Goal: Transaction & Acquisition: Purchase product/service

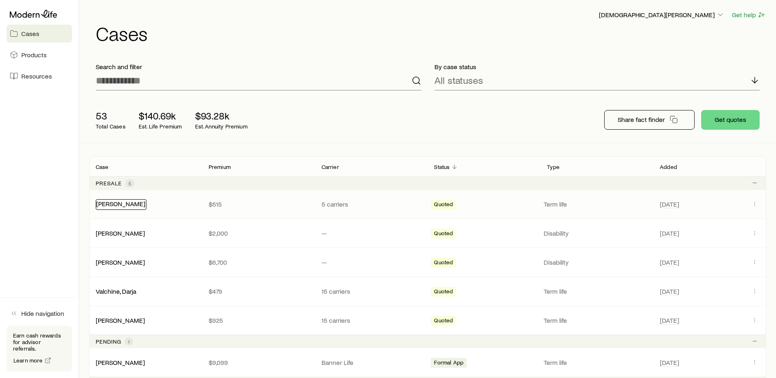
click at [114, 207] on link "[PERSON_NAME]" at bounding box center [120, 204] width 49 height 8
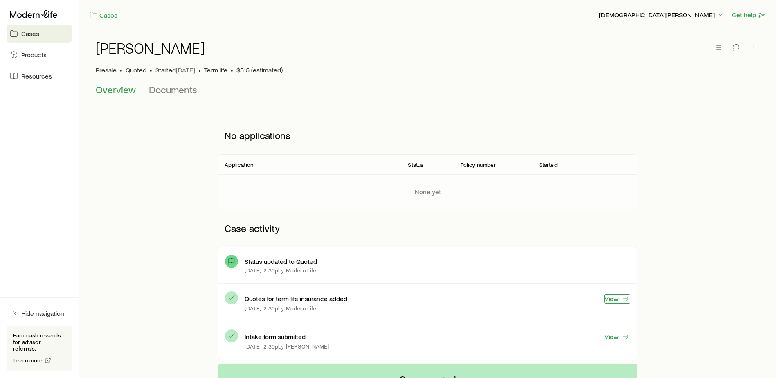
click at [613, 297] on link "View" at bounding box center [617, 298] width 26 height 9
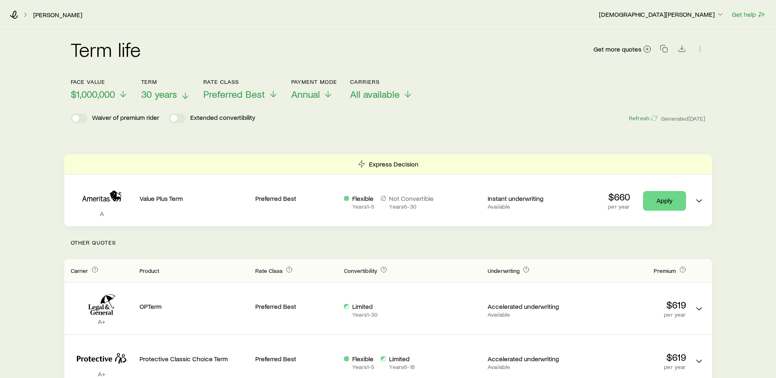
click at [163, 94] on span "30 years" at bounding box center [159, 93] width 36 height 11
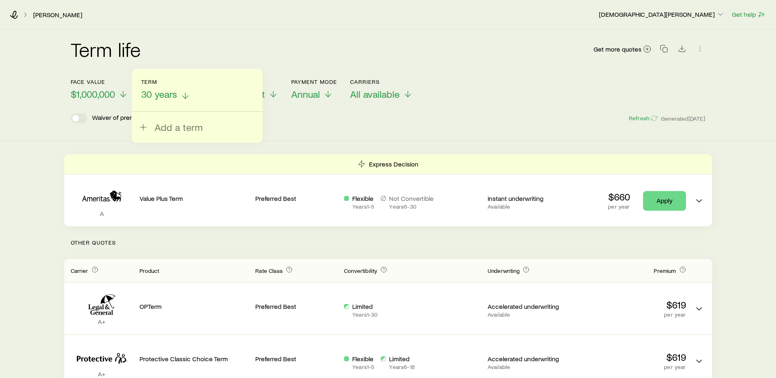
click at [171, 94] on span "30 years" at bounding box center [159, 93] width 36 height 11
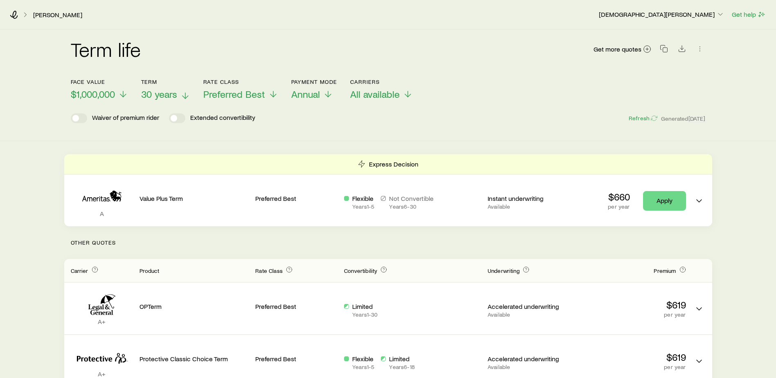
click at [171, 97] on span "30 years" at bounding box center [159, 93] width 36 height 11
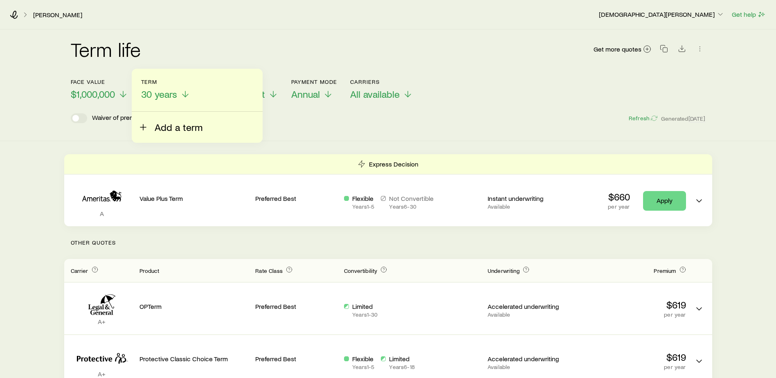
click at [164, 124] on span "Add a term" at bounding box center [179, 126] width 48 height 11
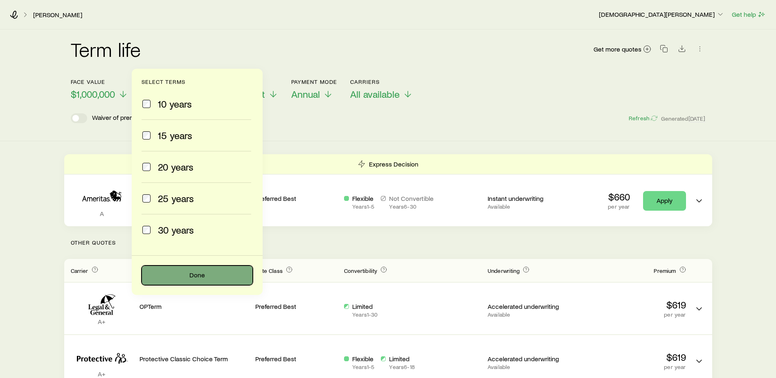
click at [212, 269] on button "Done" at bounding box center [197, 275] width 111 height 20
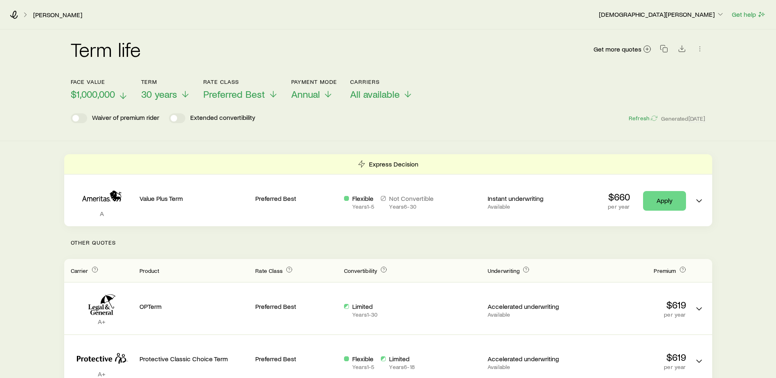
click at [103, 90] on span "$1,000,000" at bounding box center [93, 93] width 44 height 11
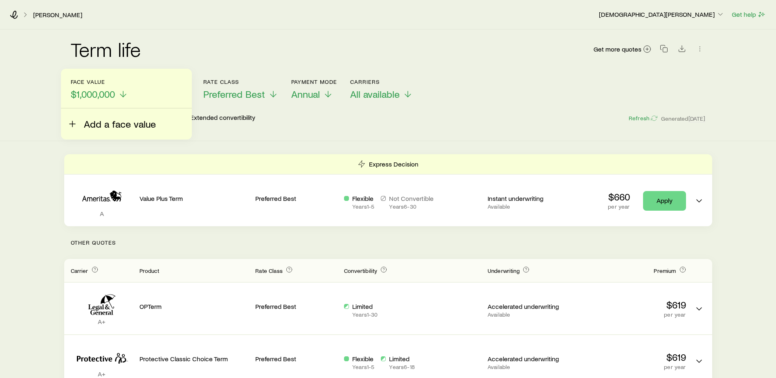
click at [100, 123] on span "Add a face value" at bounding box center [120, 123] width 72 height 11
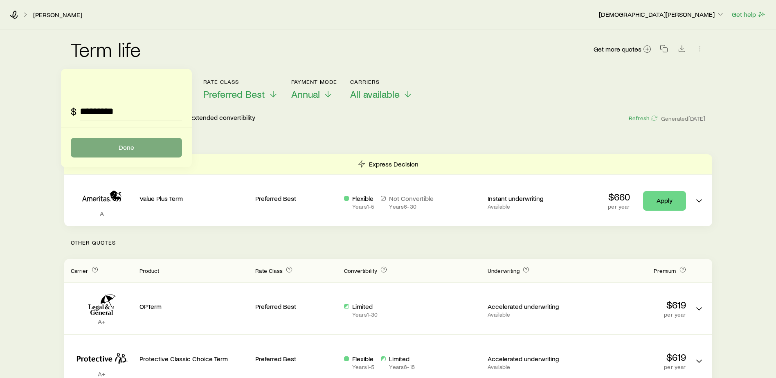
type input "*********"
click at [115, 142] on button "Done" at bounding box center [126, 148] width 111 height 20
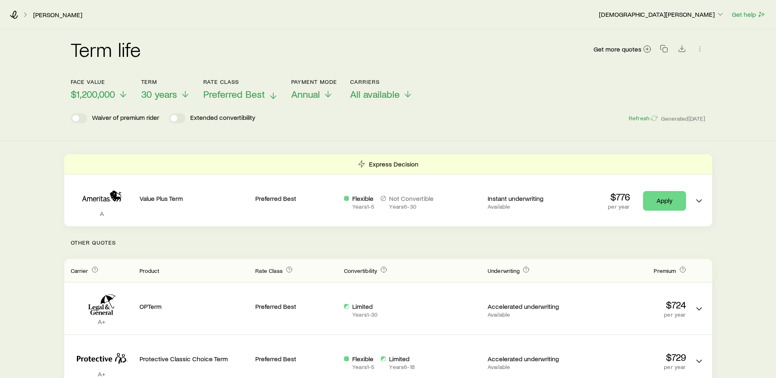
click at [266, 97] on p "Preferred Best" at bounding box center [240, 93] width 75 height 11
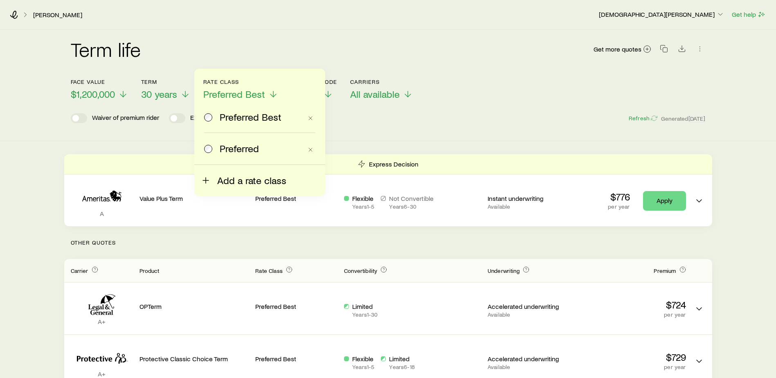
click at [253, 177] on span "Add a rate class" at bounding box center [251, 180] width 69 height 11
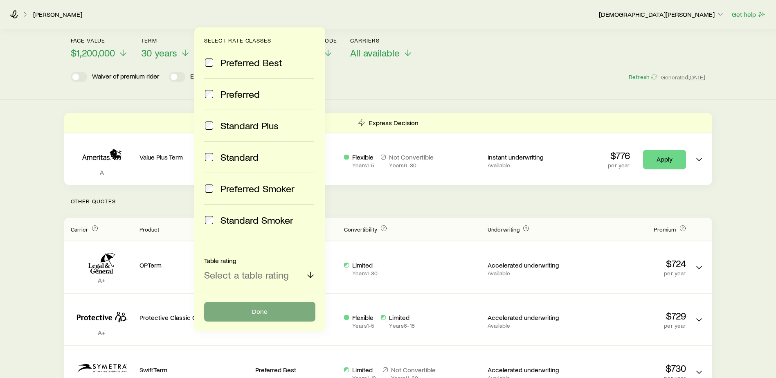
scroll to position [41, 0]
click at [272, 311] on button "Done" at bounding box center [259, 312] width 111 height 20
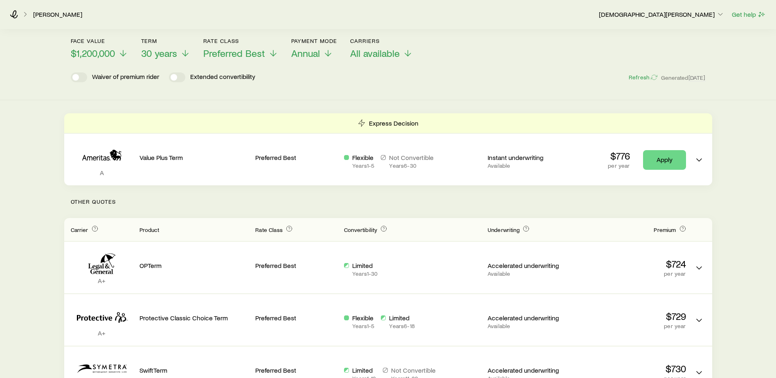
click at [405, 74] on div "Waiver of premium rider Extended convertibility Refresh Generated 1d ago" at bounding box center [388, 77] width 635 height 10
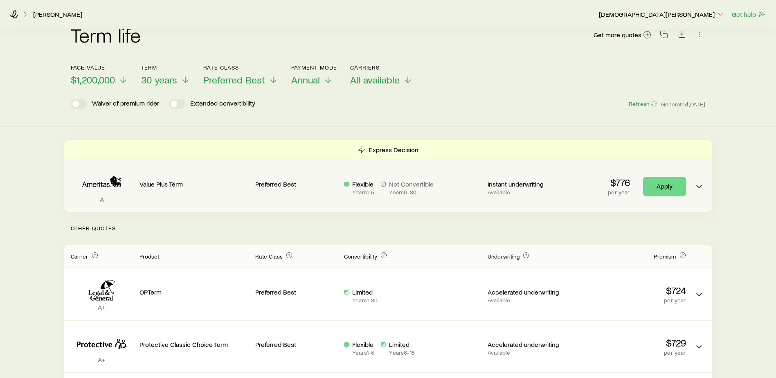
scroll to position [0, 0]
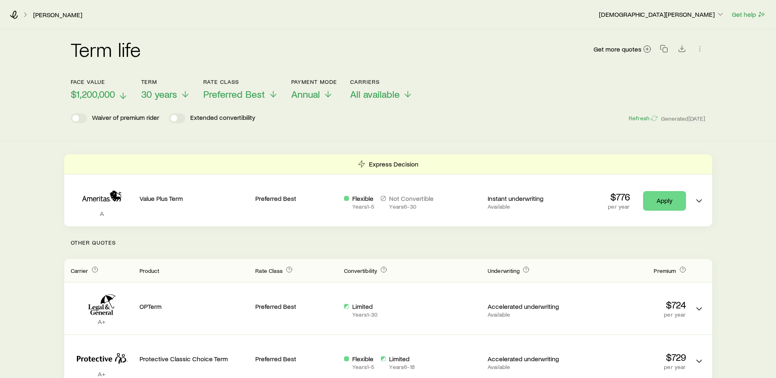
click at [117, 92] on p "$1,200,000" at bounding box center [99, 93] width 57 height 11
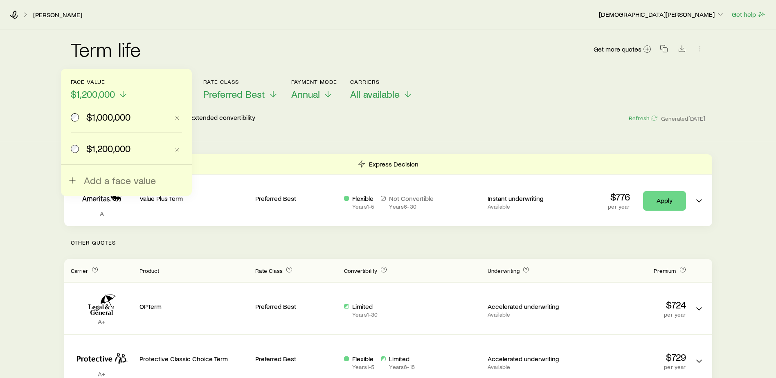
click at [116, 122] on span "$1,000,000" at bounding box center [108, 116] width 44 height 11
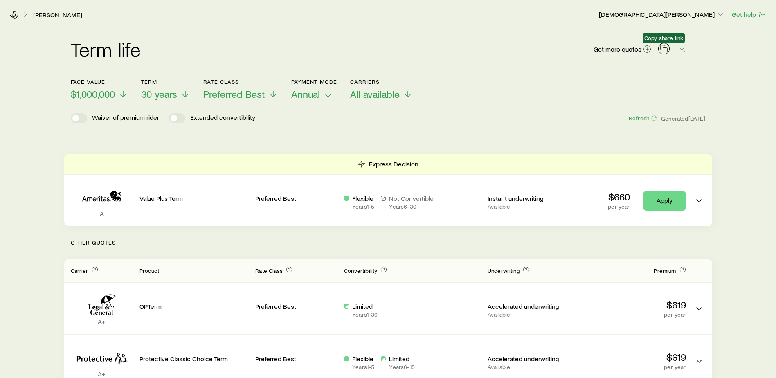
click at [663, 50] on icon "button" at bounding box center [664, 49] width 8 height 8
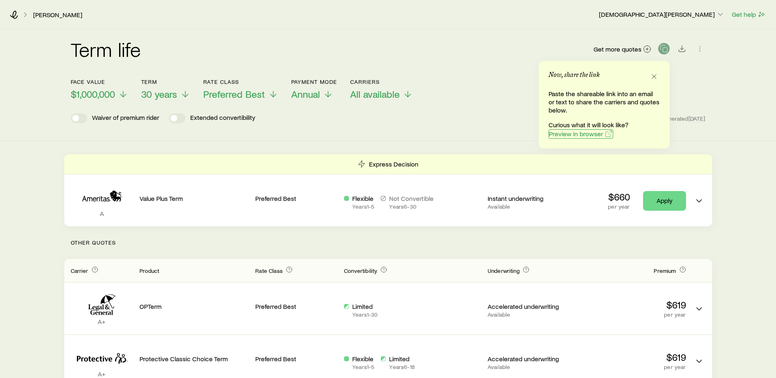
click at [593, 134] on span "Preview in browser" at bounding box center [576, 133] width 54 height 7
click at [18, 18] on icon at bounding box center [14, 15] width 8 height 8
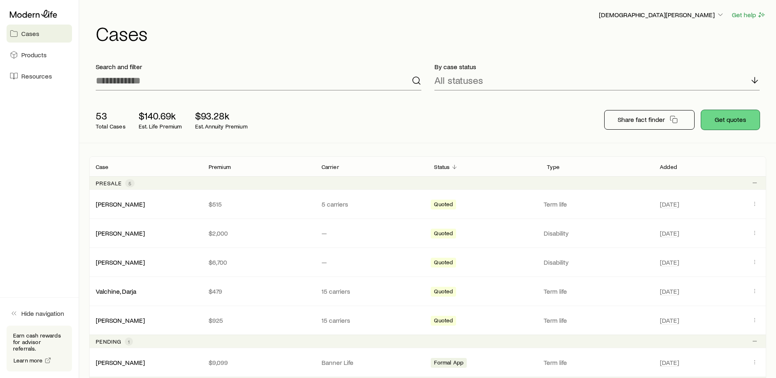
click at [721, 113] on button "Get quotes" at bounding box center [730, 120] width 58 height 20
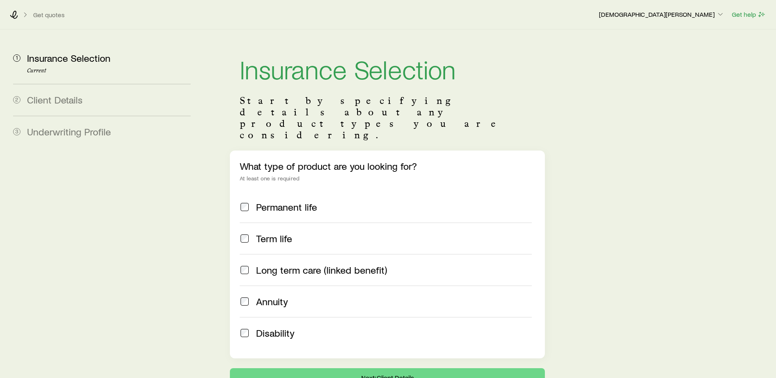
click at [261, 233] on span "Term life" at bounding box center [274, 238] width 36 height 11
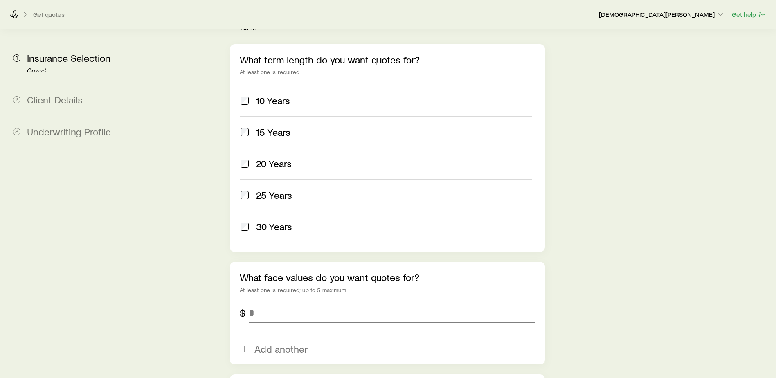
scroll to position [450, 0]
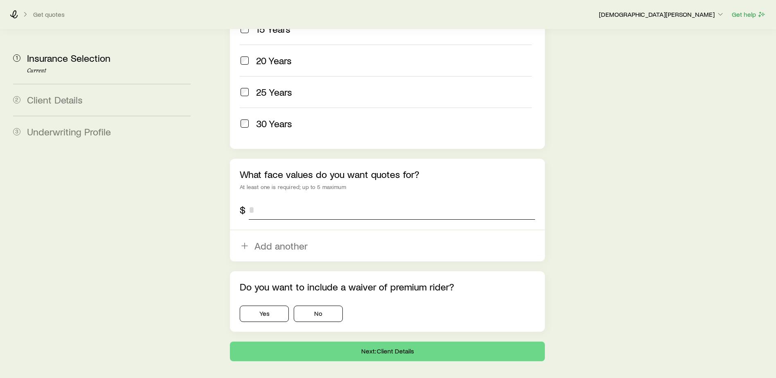
click at [299, 200] on input "tel" at bounding box center [392, 210] width 286 height 20
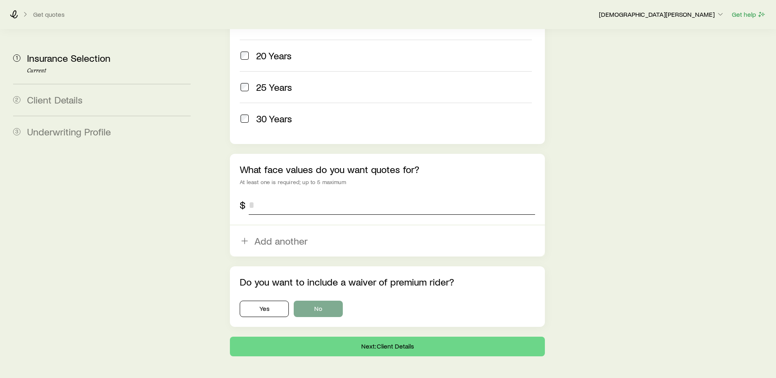
scroll to position [456, 0]
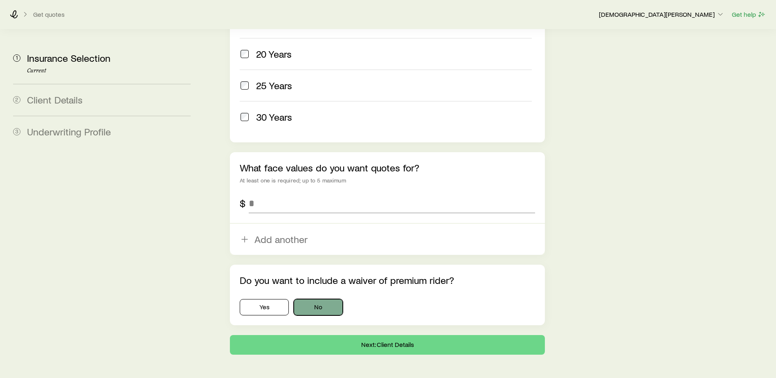
click at [317, 280] on div "Do you want to include a waiver of premium rider? Yes No" at bounding box center [387, 295] width 315 height 61
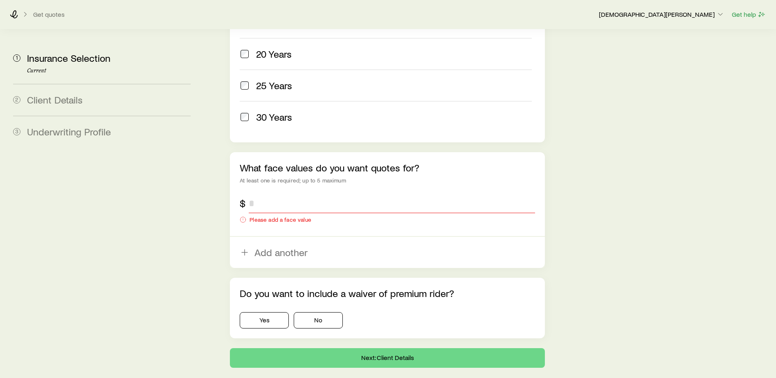
click at [267, 193] on input "tel" at bounding box center [392, 203] width 286 height 20
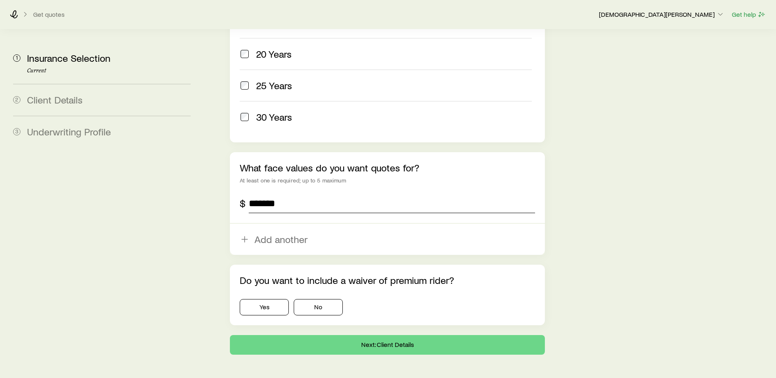
type input "*******"
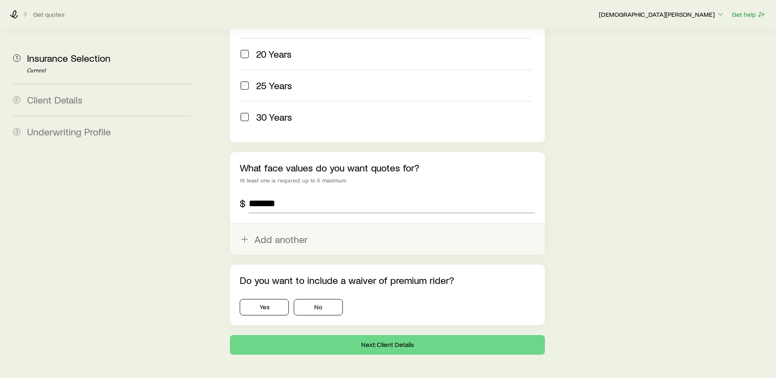
click at [284, 224] on button "Add another" at bounding box center [387, 239] width 315 height 31
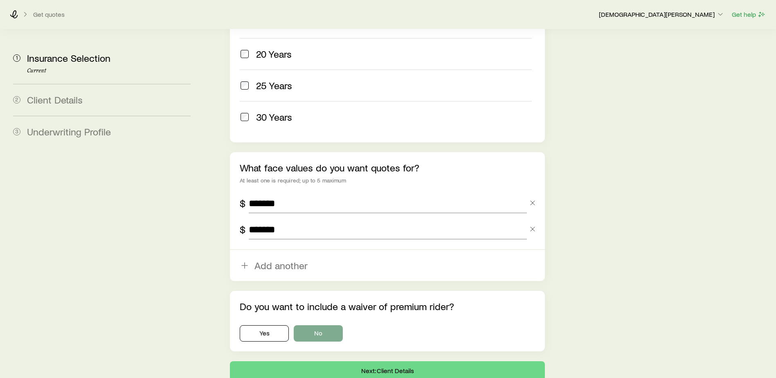
type input "*******"
click at [316, 325] on button "No" at bounding box center [318, 333] width 49 height 16
click at [355, 361] on button "Next: Client Details" at bounding box center [387, 371] width 315 height 20
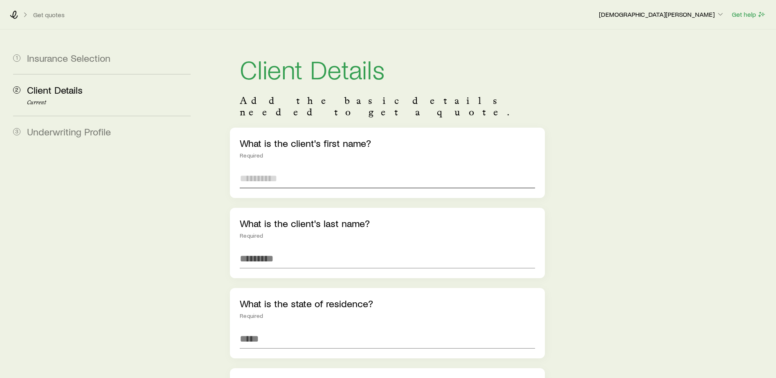
click at [265, 168] on input "text" at bounding box center [387, 178] width 295 height 20
type input "*****"
type input "******"
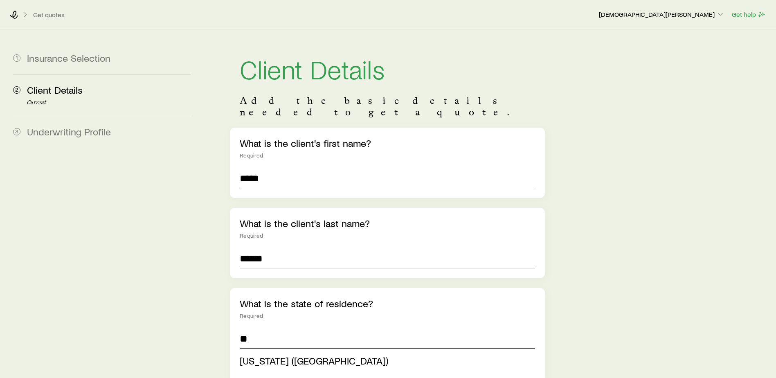
type input "**"
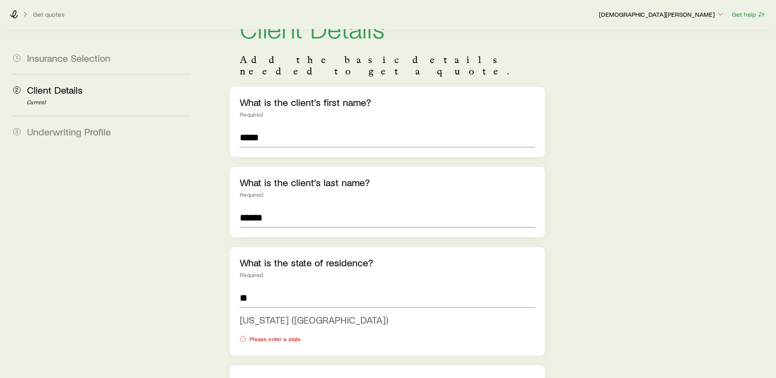
click at [269, 314] on span "[US_STATE] ([GEOGRAPHIC_DATA])" at bounding box center [314, 320] width 148 height 12
type input "**********"
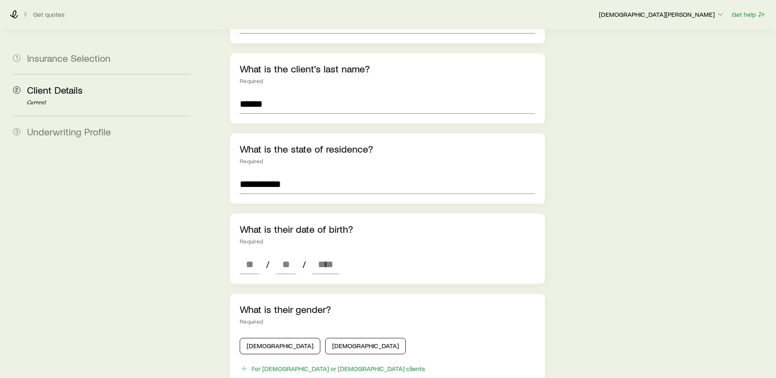
scroll to position [164, 0]
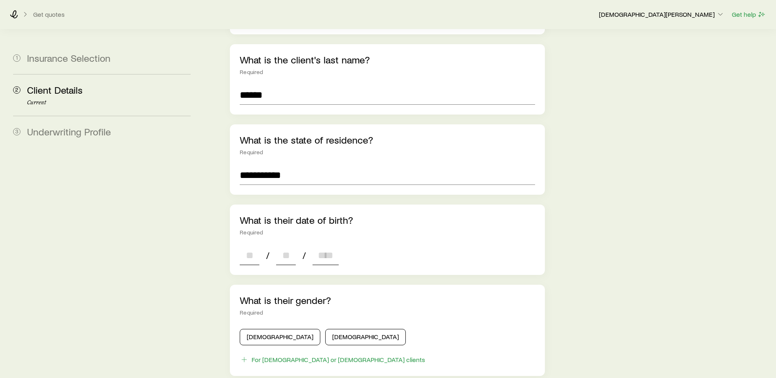
click at [245, 247] on input at bounding box center [250, 255] width 20 height 20
type input "**"
type input "****"
type input "*"
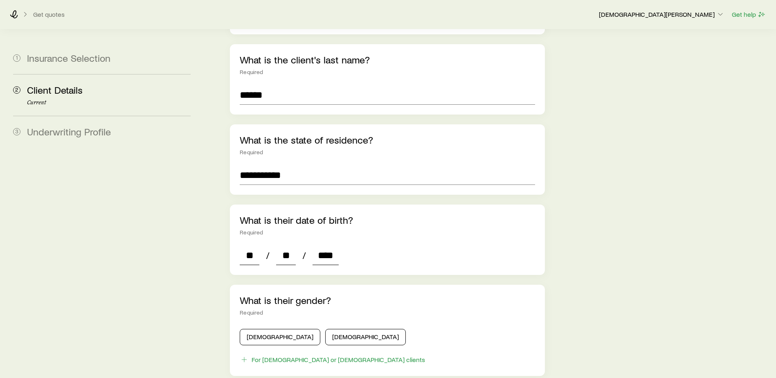
type input "*"
type input "****"
click at [327, 329] on button "[DEMOGRAPHIC_DATA]" at bounding box center [365, 337] width 81 height 16
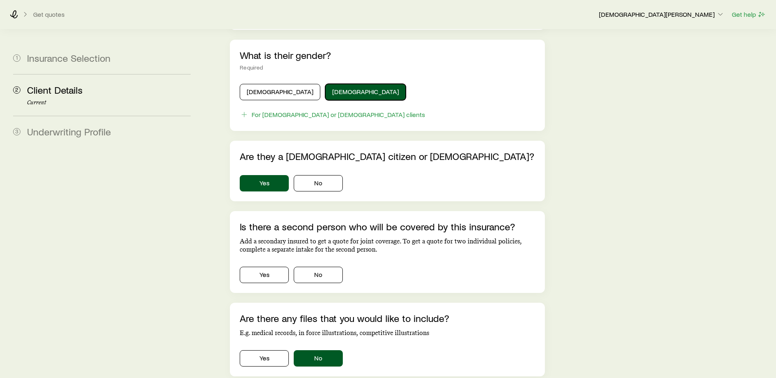
scroll to position [409, 0]
click at [330, 268] on button "No" at bounding box center [318, 274] width 49 height 16
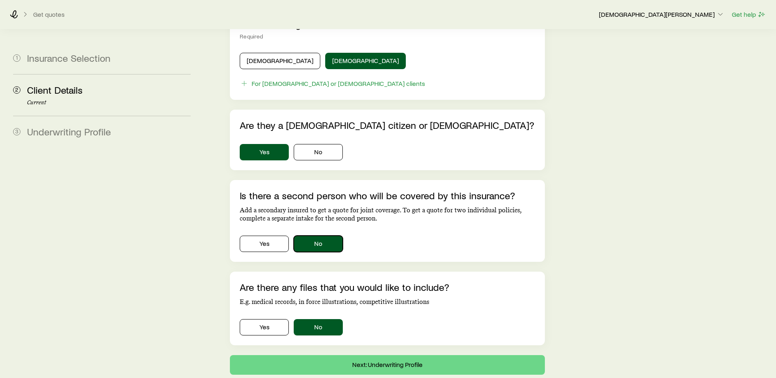
scroll to position [471, 0]
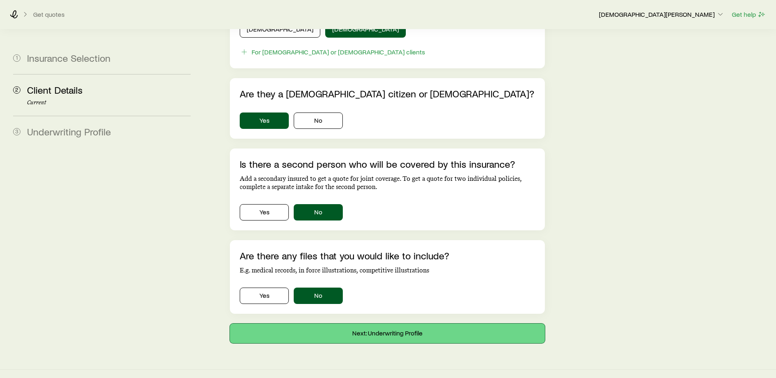
click at [382, 323] on button "Next: Underwriting Profile" at bounding box center [387, 333] width 315 height 20
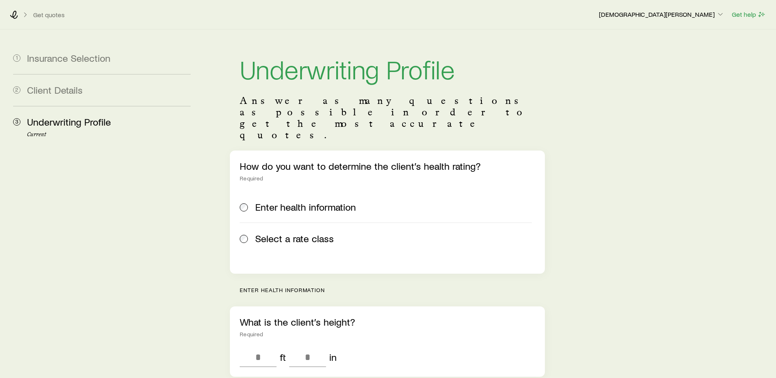
click at [274, 233] on span "Select a rate class" at bounding box center [294, 238] width 79 height 11
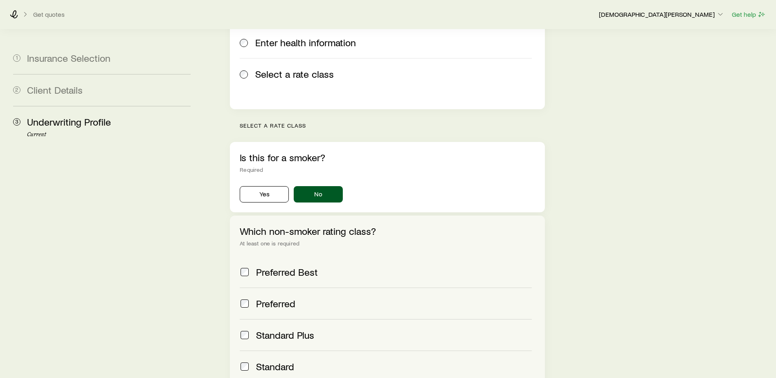
scroll to position [204, 0]
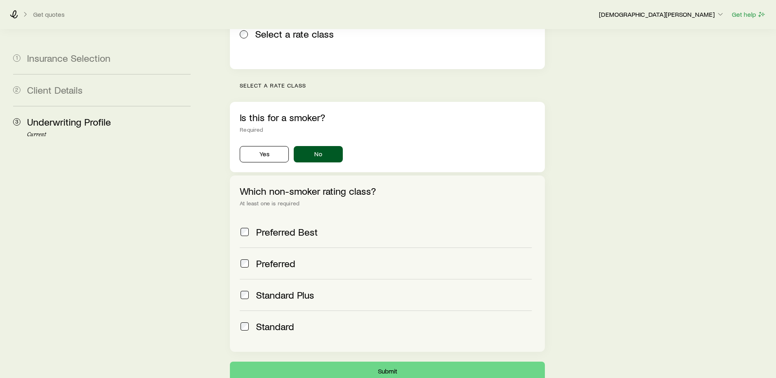
click at [240, 258] on span at bounding box center [245, 263] width 10 height 11
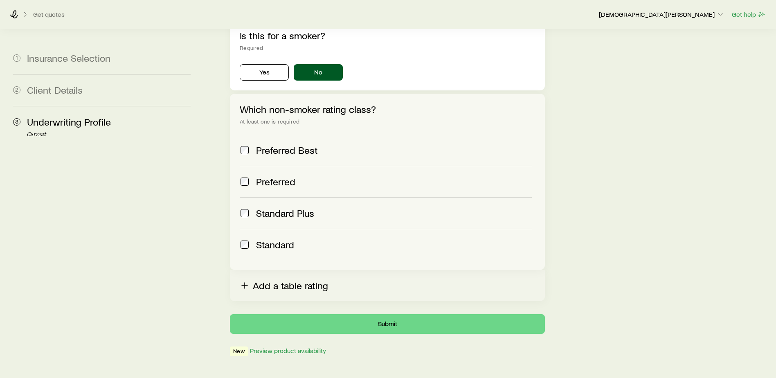
scroll to position [288, 0]
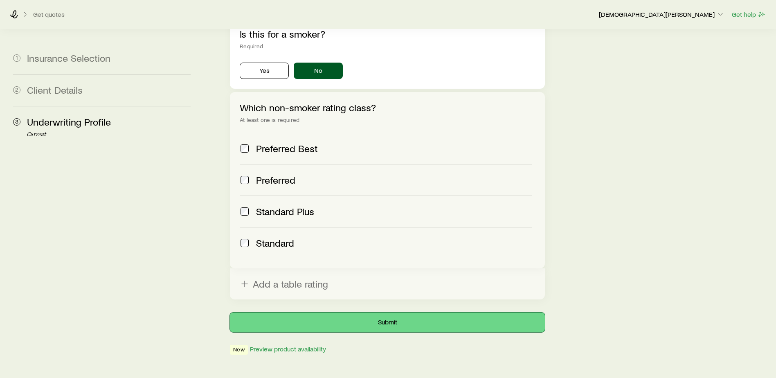
click at [397, 312] on button "Submit" at bounding box center [387, 322] width 315 height 20
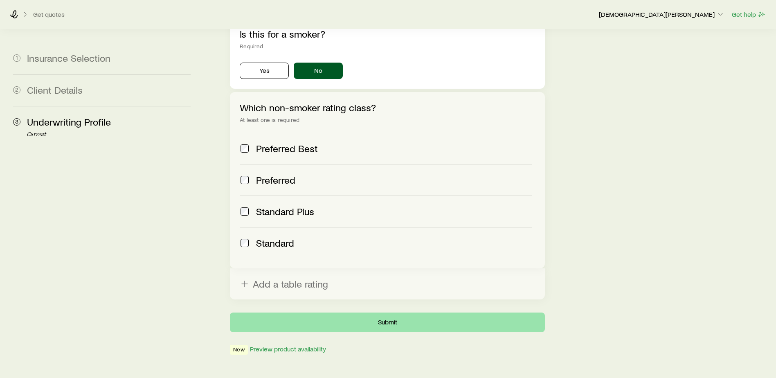
scroll to position [0, 0]
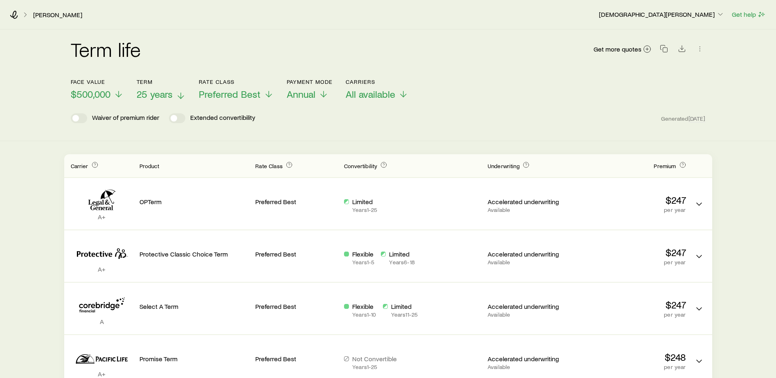
click at [166, 87] on button "Term 25 years" at bounding box center [161, 90] width 49 height 22
click at [227, 47] on div "Term life Get more quotes" at bounding box center [388, 53] width 635 height 29
click at [242, 86] on button "Rate Class Preferred Best" at bounding box center [236, 90] width 75 height 22
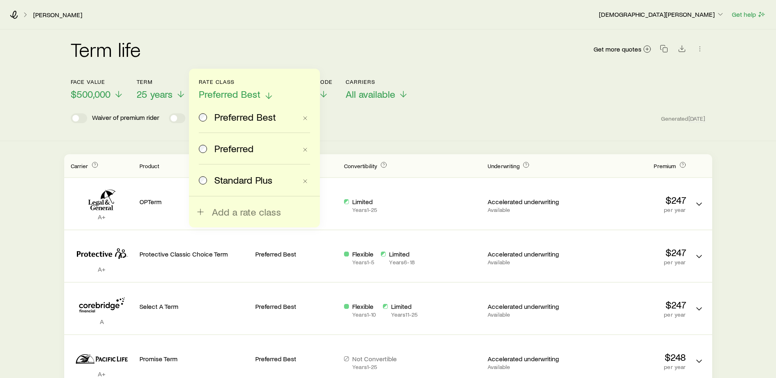
click at [242, 86] on button "Rate Class Preferred Best" at bounding box center [236, 90] width 75 height 22
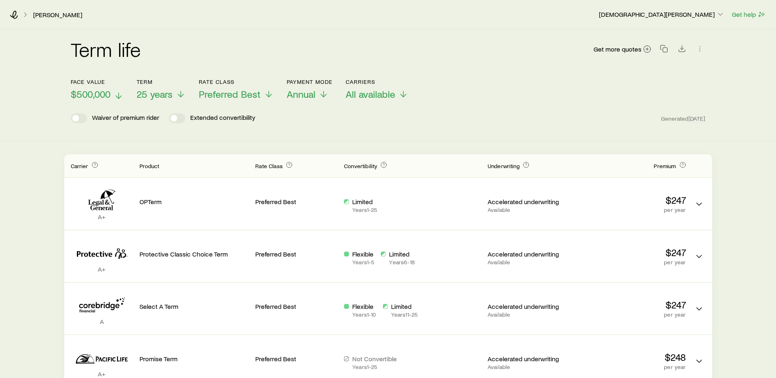
click at [94, 90] on span "$500,000" at bounding box center [91, 93] width 40 height 11
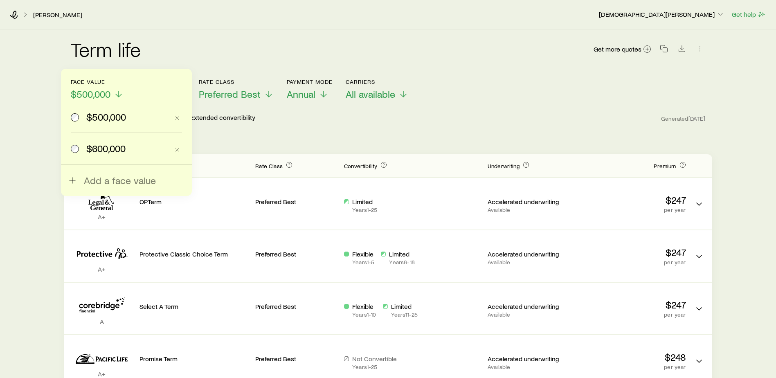
click at [120, 147] on span "$600,000" at bounding box center [105, 148] width 39 height 11
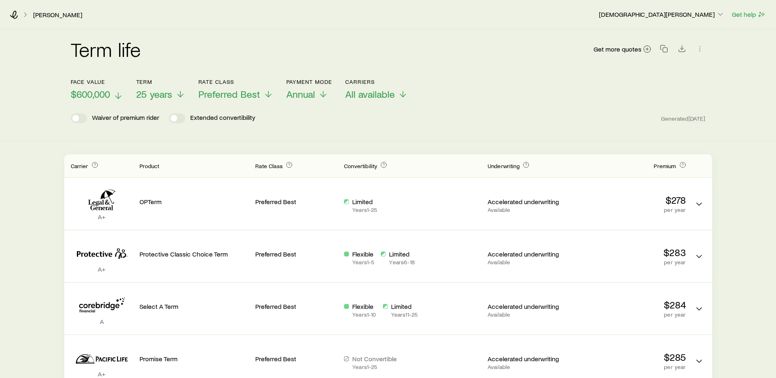
click at [102, 90] on span "$600,000" at bounding box center [90, 93] width 39 height 11
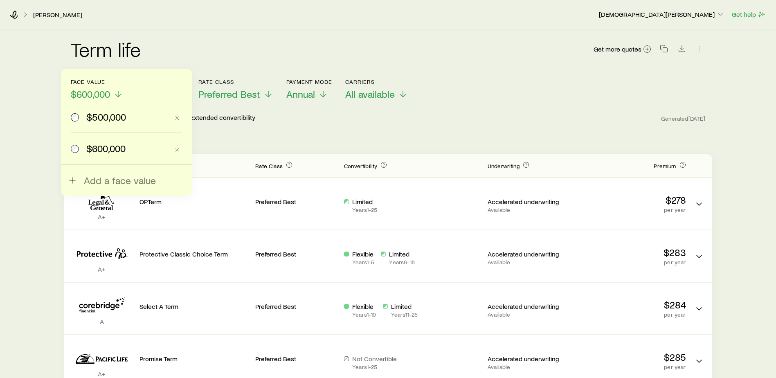
click at [99, 121] on span "$500,000" at bounding box center [106, 116] width 40 height 11
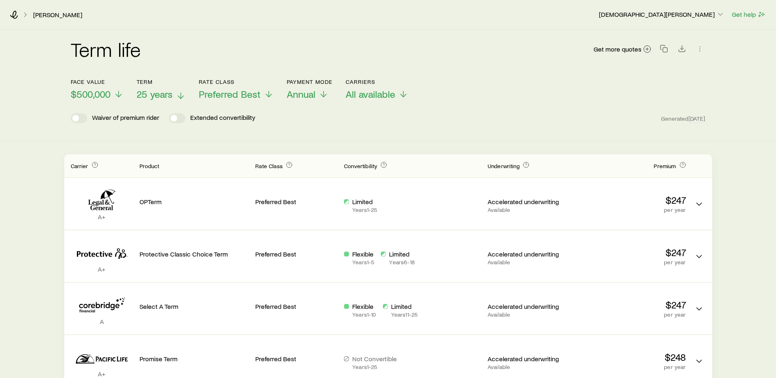
click at [160, 93] on span "25 years" at bounding box center [155, 93] width 36 height 11
click at [664, 52] on icon "button" at bounding box center [664, 49] width 8 height 8
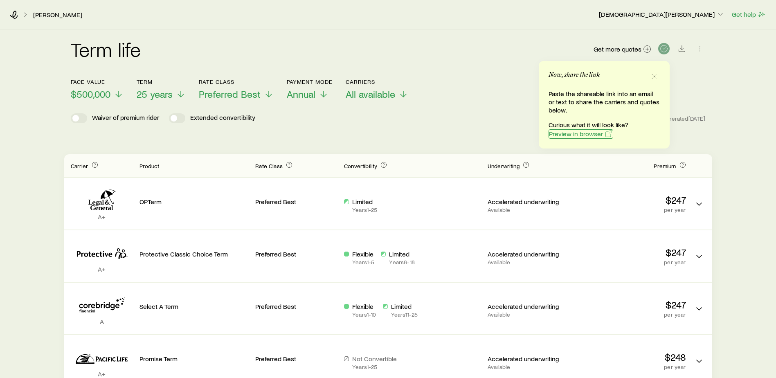
click at [557, 135] on span "Preview in browser" at bounding box center [576, 133] width 54 height 7
